Goal: Information Seeking & Learning: Understand process/instructions

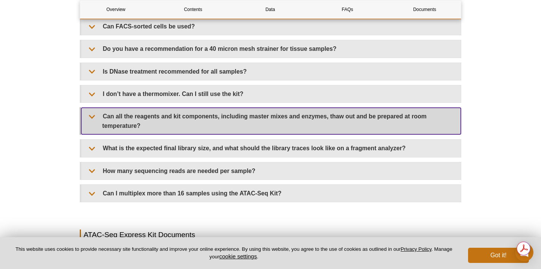
click at [169, 114] on summary "Can all the reagents and kit components, including master mixes and enzymes, th…" at bounding box center [270, 121] width 379 height 27
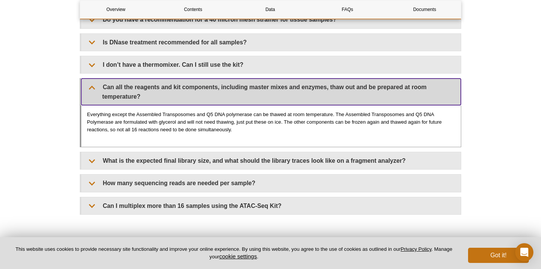
scroll to position [1771, 0]
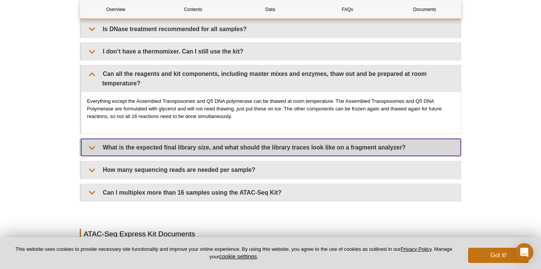
click at [181, 145] on summary "What is the expected final library size, and what should the library traces loo…" at bounding box center [270, 147] width 379 height 17
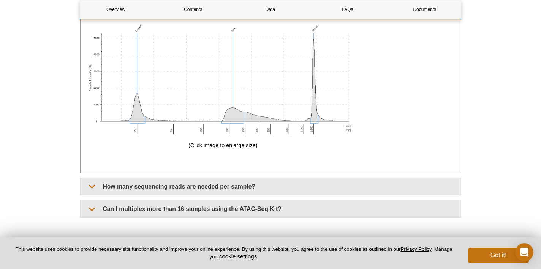
scroll to position [2439, 0]
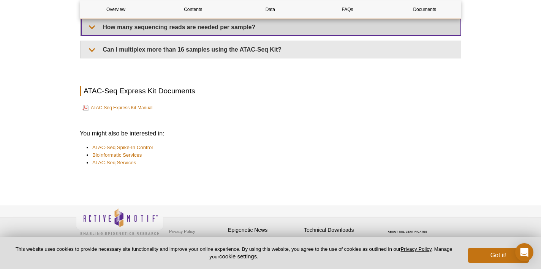
click at [192, 32] on summary "How many sequencing reads are needed per sample?" at bounding box center [270, 27] width 379 height 17
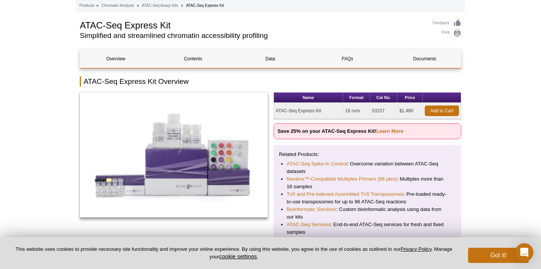
scroll to position [25, 0]
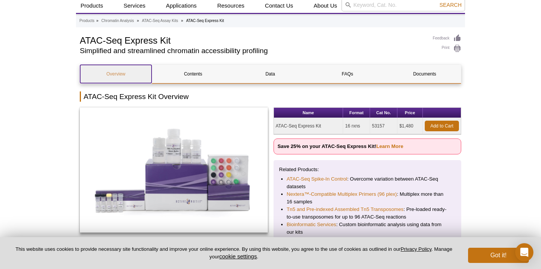
click at [123, 71] on link "Overview" at bounding box center [115, 74] width 71 height 18
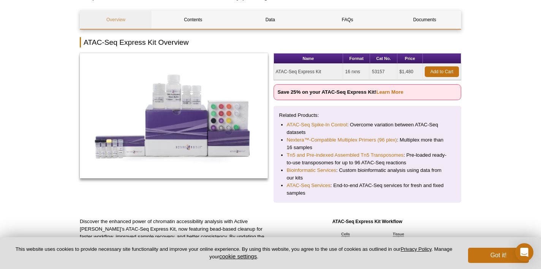
scroll to position [73, 0]
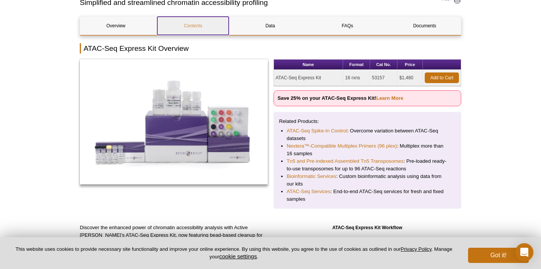
click at [191, 29] on link "Contents" at bounding box center [192, 26] width 71 height 18
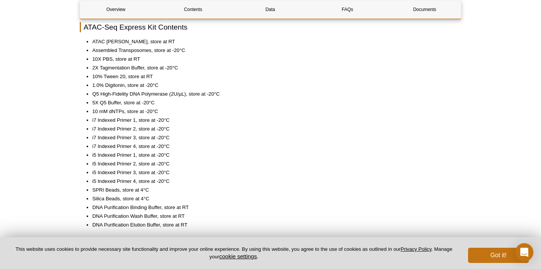
scroll to position [697, 0]
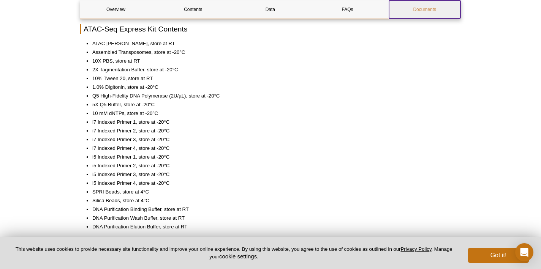
click at [435, 11] on link "Documents" at bounding box center [424, 9] width 71 height 18
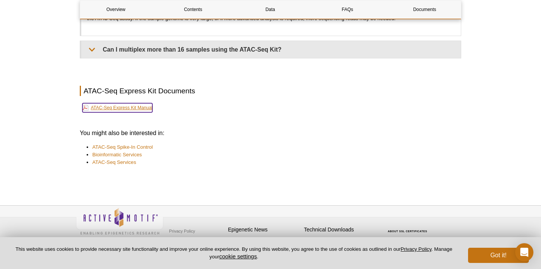
click at [117, 107] on link "ATAC-Seq Express Kit Manual" at bounding box center [117, 107] width 70 height 9
